Goal: Task Accomplishment & Management: Use online tool/utility

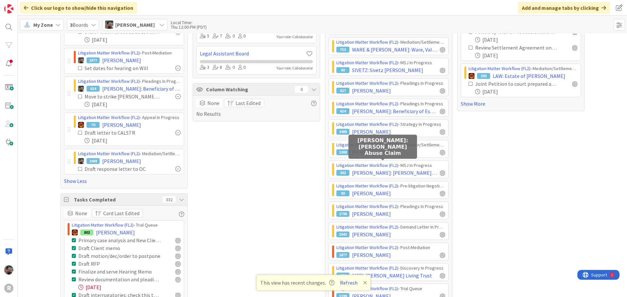
scroll to position [98, 0]
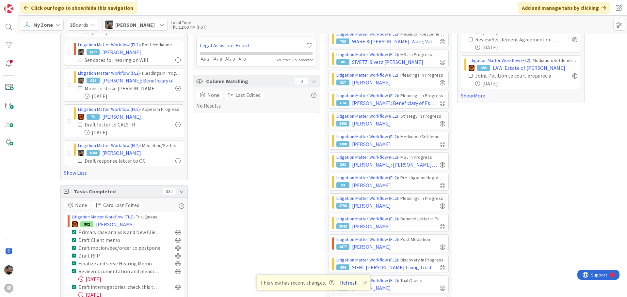
click at [350, 284] on button "Refresh" at bounding box center [349, 283] width 22 height 8
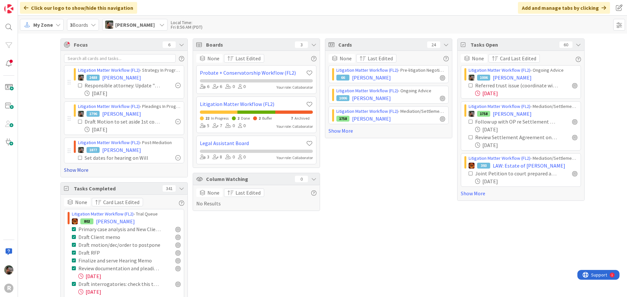
click at [79, 172] on link "Show More" at bounding box center [124, 170] width 120 height 8
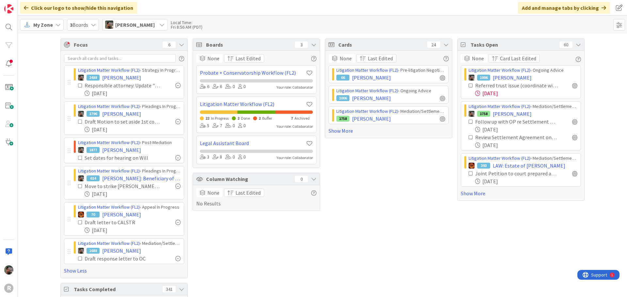
scroll to position [33, 0]
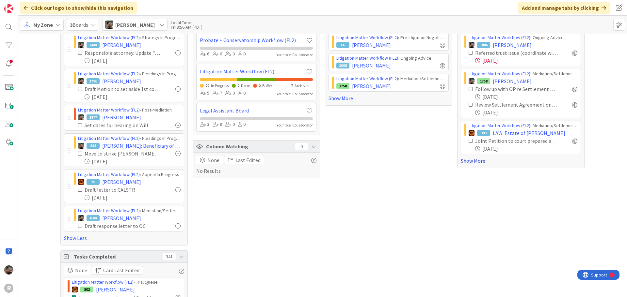
click at [478, 163] on link "Show More" at bounding box center [521, 161] width 120 height 8
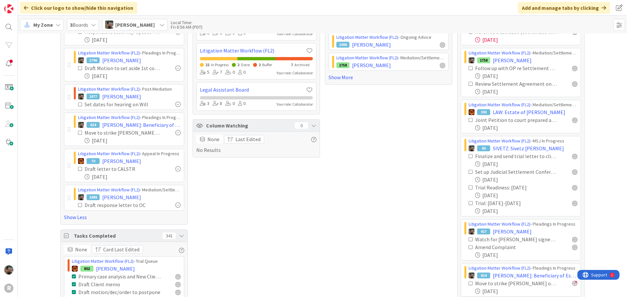
scroll to position [65, 0]
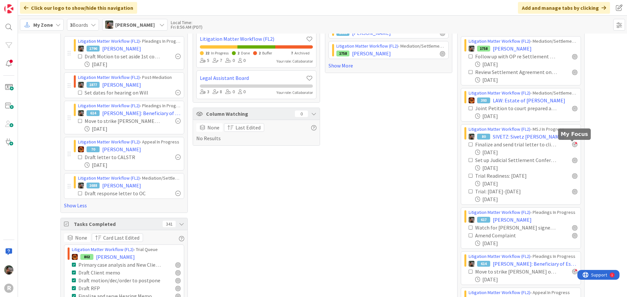
click at [573, 145] on div at bounding box center [574, 144] width 5 height 5
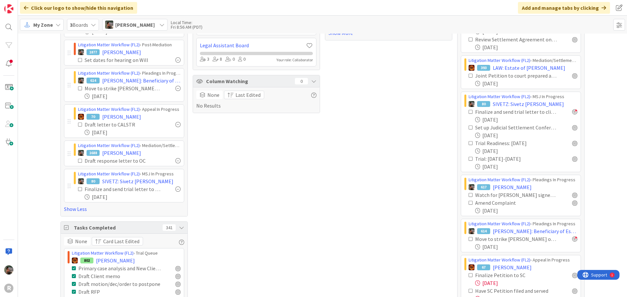
scroll to position [196, 0]
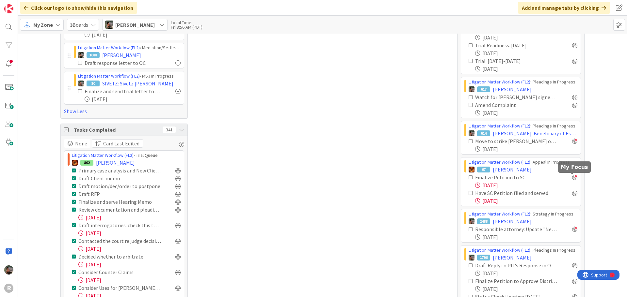
click at [572, 178] on div at bounding box center [574, 177] width 5 height 5
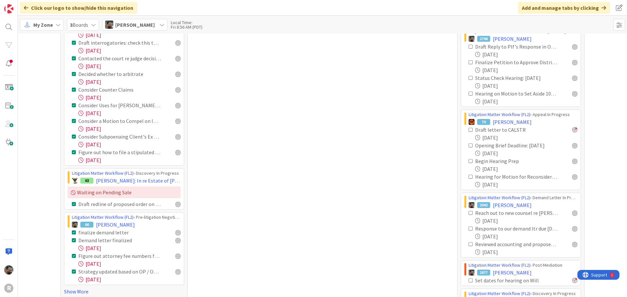
scroll to position [424, 0]
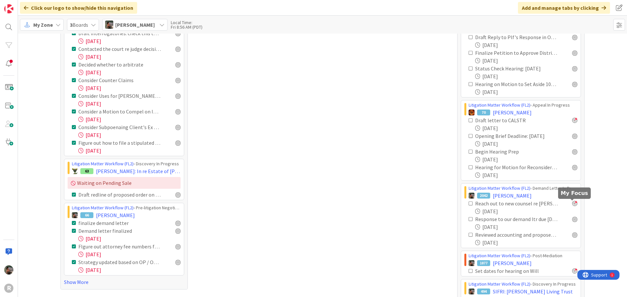
click at [574, 205] on div at bounding box center [574, 203] width 5 height 5
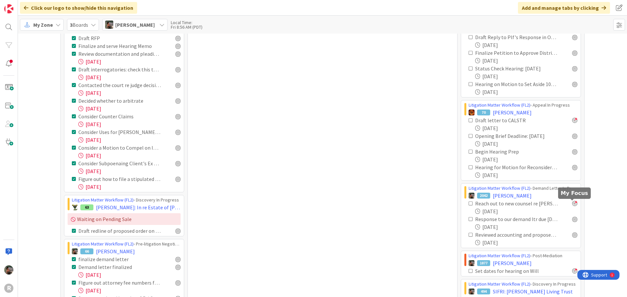
scroll to position [461, 0]
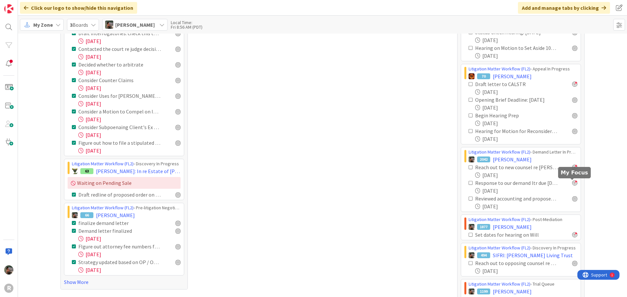
click at [572, 182] on div at bounding box center [574, 183] width 5 height 5
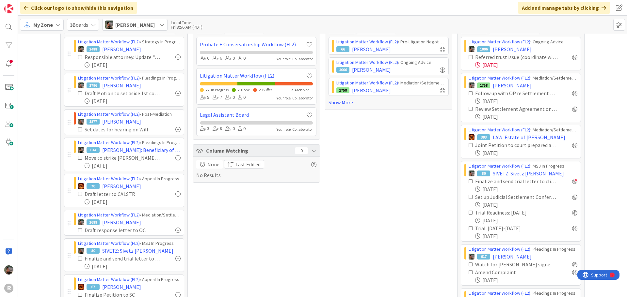
scroll to position [0, 0]
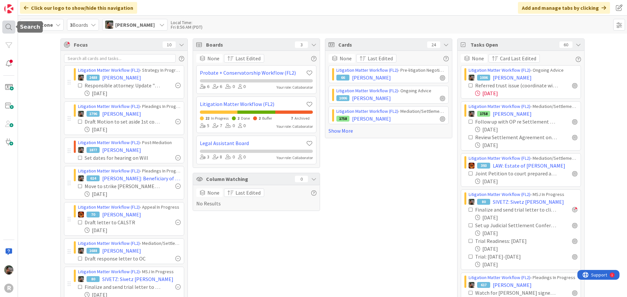
click at [5, 32] on div at bounding box center [8, 27] width 13 height 13
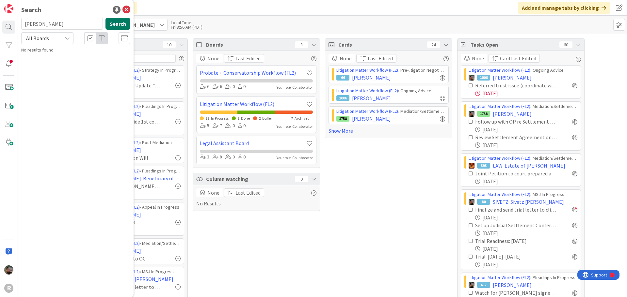
type input "[PERSON_NAME]"
click at [125, 26] on button "Search" at bounding box center [117, 24] width 25 height 12
click at [74, 56] on p "[PERSON_NAME]" at bounding box center [80, 57] width 100 height 7
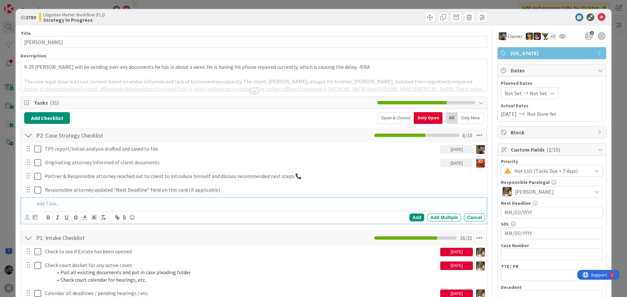
click at [57, 205] on p at bounding box center [258, 204] width 448 height 8
click at [411, 218] on div "Add" at bounding box center [416, 218] width 15 height 8
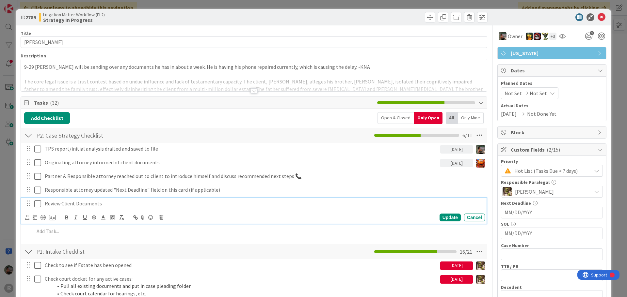
click at [128, 207] on p "Review Client Documents" at bounding box center [264, 204] width 438 height 8
click at [25, 218] on icon at bounding box center [27, 217] width 4 height 5
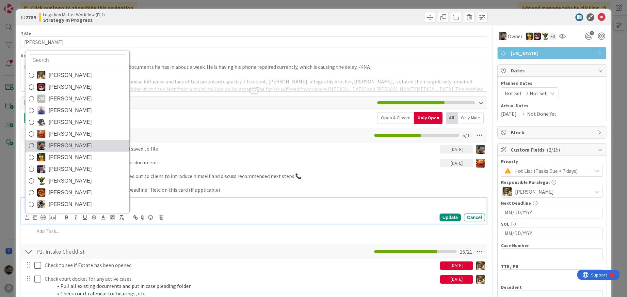
click at [78, 149] on span "[PERSON_NAME]" at bounding box center [70, 146] width 43 height 10
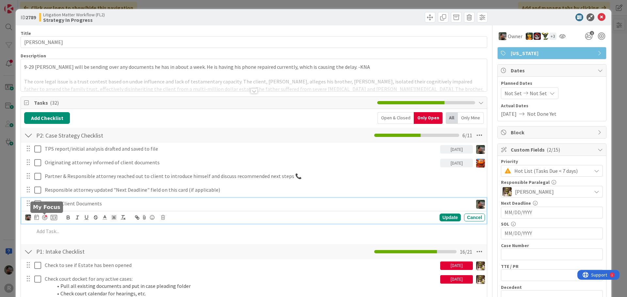
click at [46, 217] on div at bounding box center [44, 217] width 5 height 5
click at [449, 219] on div "Update" at bounding box center [449, 218] width 21 height 8
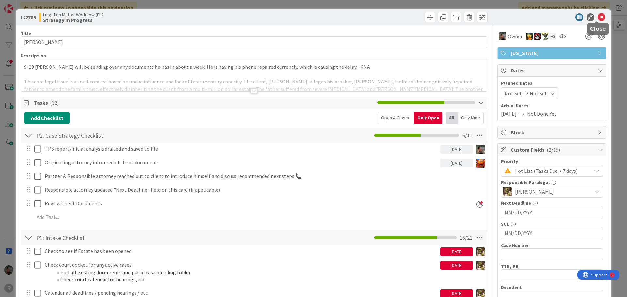
click at [598, 18] on icon at bounding box center [602, 17] width 8 height 8
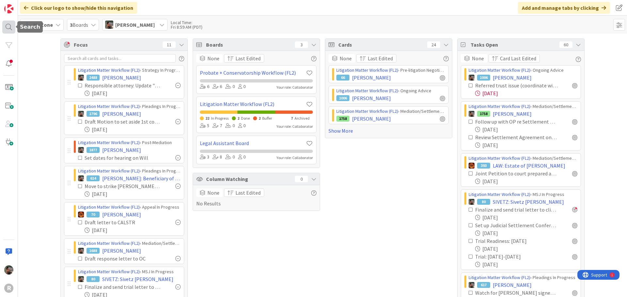
click at [11, 29] on div at bounding box center [8, 27] width 13 height 13
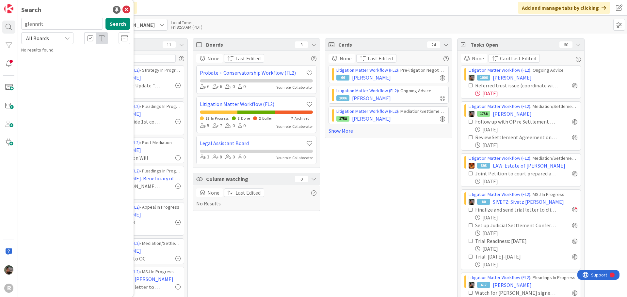
drag, startPoint x: 45, startPoint y: 23, endPoint x: 1, endPoint y: 22, distance: 44.8
click at [1, 22] on div "R Search glennrit Search All Boards No results found." at bounding box center [9, 148] width 18 height 297
drag, startPoint x: 66, startPoint y: 24, endPoint x: 8, endPoint y: 22, distance: 57.8
click at [8, 22] on div "R Search ritz Search All Boards No results found." at bounding box center [9, 148] width 18 height 297
click at [28, 23] on input "[PERSON_NAME]" at bounding box center [62, 24] width 82 height 12
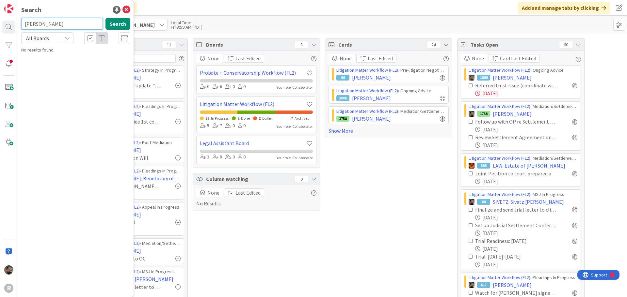
type input "[PERSON_NAME]"
click at [80, 57] on span ", [PERSON_NAME]" at bounding box center [97, 58] width 34 height 6
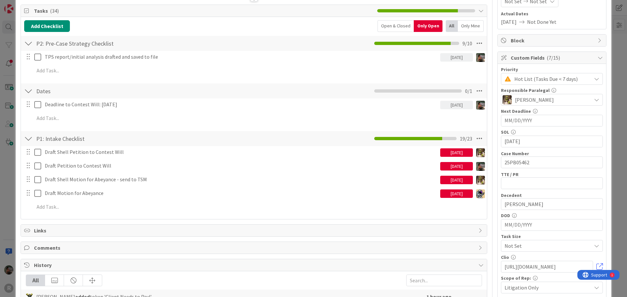
scroll to position [98, 0]
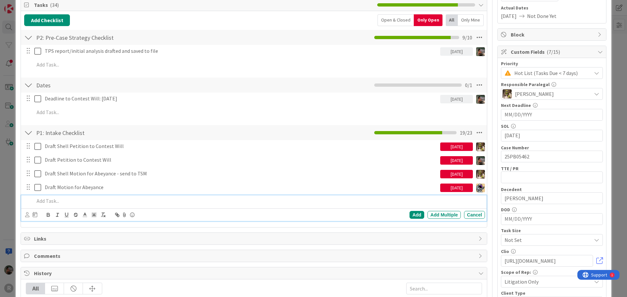
click at [62, 199] on p at bounding box center [258, 202] width 448 height 8
click at [409, 215] on div "Add" at bounding box center [416, 215] width 15 height 8
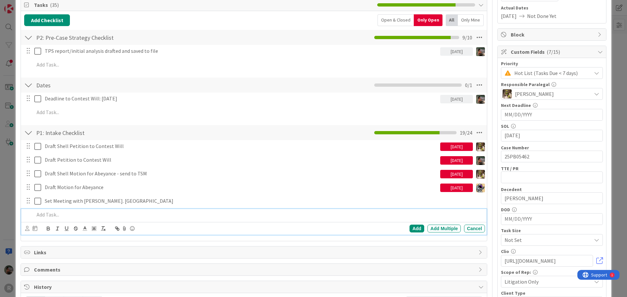
click at [52, 215] on p at bounding box center [258, 215] width 448 height 8
click at [411, 230] on div "Add" at bounding box center [416, 229] width 15 height 8
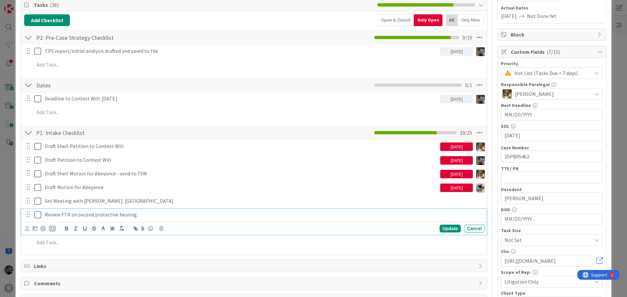
click at [170, 217] on p "Review FTR on second protective hearing." at bounding box center [264, 215] width 438 height 8
click at [27, 230] on icon at bounding box center [27, 228] width 4 height 5
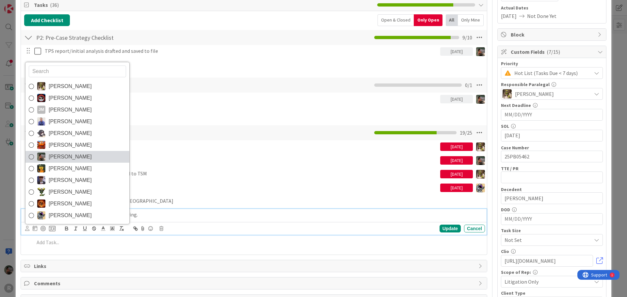
click at [67, 153] on span "[PERSON_NAME]" at bounding box center [70, 157] width 43 height 10
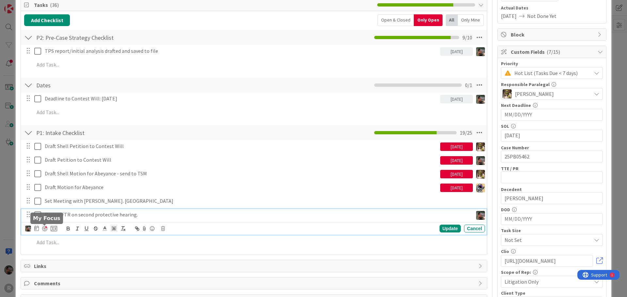
click at [44, 229] on div at bounding box center [44, 228] width 5 height 5
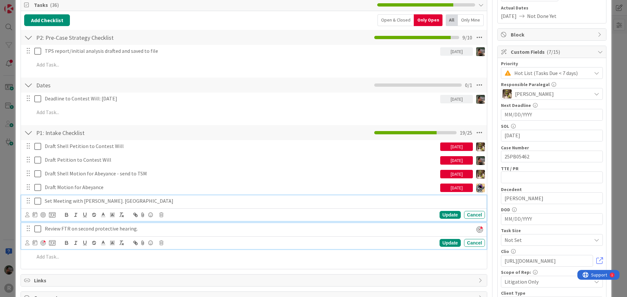
click at [157, 201] on p "Set Meeting with [PERSON_NAME]. [GEOGRAPHIC_DATA]" at bounding box center [264, 202] width 438 height 8
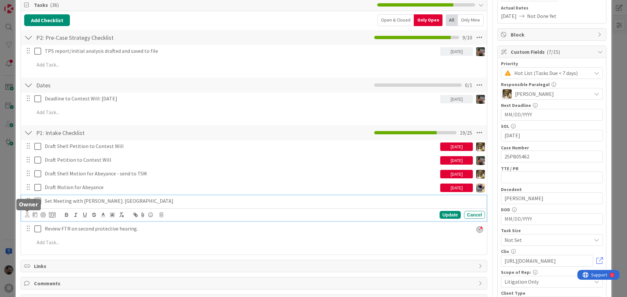
click at [26, 214] on icon at bounding box center [27, 215] width 4 height 5
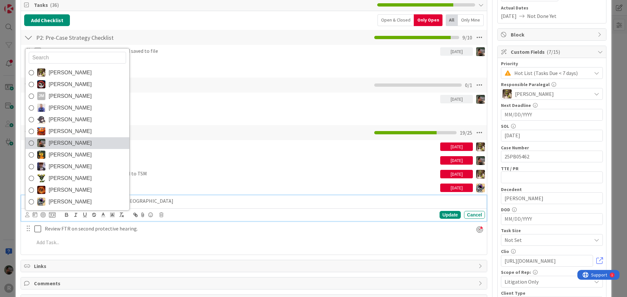
click at [68, 144] on span "[PERSON_NAME]" at bounding box center [70, 143] width 43 height 10
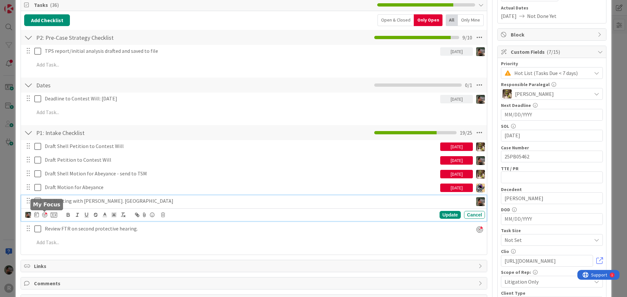
click at [43, 215] on div at bounding box center [44, 215] width 5 height 5
click at [449, 215] on div "Update" at bounding box center [449, 216] width 21 height 8
